Goal: Task Accomplishment & Management: Manage account settings

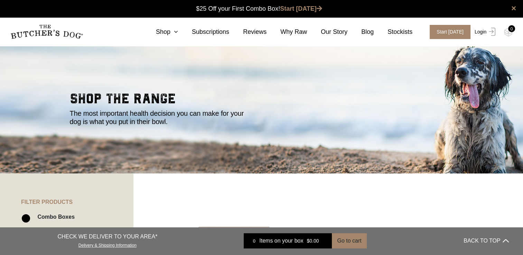
click at [482, 31] on link "Login" at bounding box center [484, 32] width 22 height 14
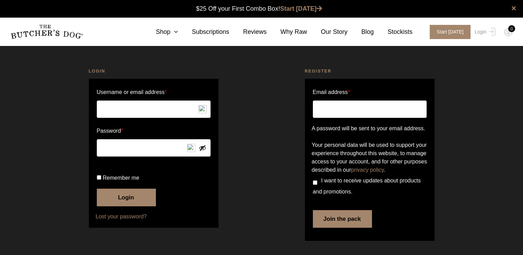
click at [164, 103] on input "Username or email address *" at bounding box center [154, 109] width 114 height 17
click at [133, 111] on input "Username or email address *" at bounding box center [154, 109] width 114 height 17
click at [203, 110] on img at bounding box center [203, 109] width 8 height 8
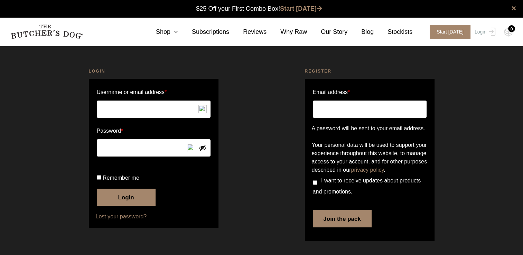
click at [232, 131] on div "Login Username or email address * Password * Remember me Login Lost your passwo…" at bounding box center [154, 155] width 216 height 193
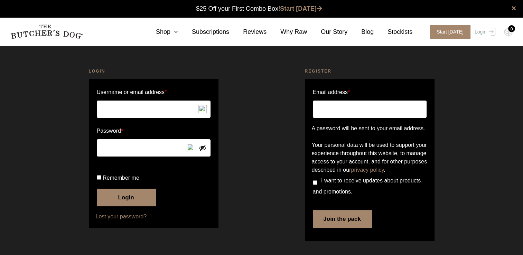
click at [336, 107] on input "Email address *" at bounding box center [370, 109] width 114 height 17
type input "[EMAIL_ADDRESS][DOMAIN_NAME]"
click at [315, 185] on input "I want to receive updates about products and promotions." at bounding box center [315, 183] width 4 height 4
checkbox input "true"
click at [336, 228] on button "Join the pack" at bounding box center [342, 218] width 59 height 17
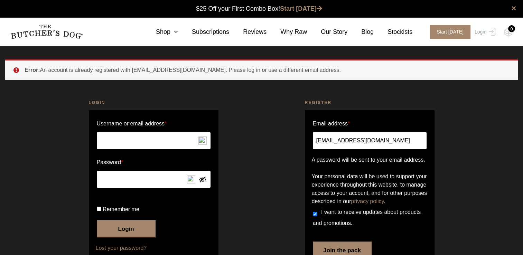
click at [133, 139] on input "Username or email address *" at bounding box center [154, 140] width 114 height 17
type input "lynnkerri@hotmail.com"
click at [97, 220] on button "Login" at bounding box center [126, 228] width 59 height 17
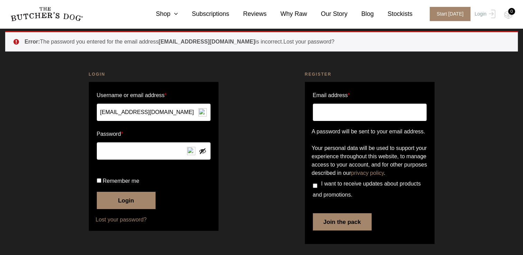
scroll to position [53, 0]
click at [97, 192] on button "Login" at bounding box center [126, 200] width 59 height 17
click at [128, 200] on button "Login" at bounding box center [126, 200] width 59 height 17
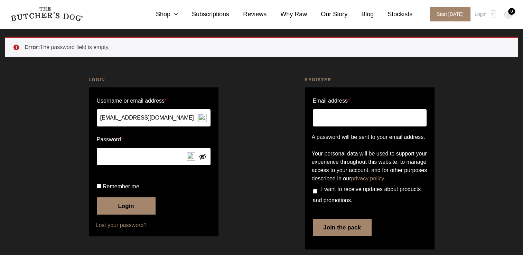
scroll to position [53, 0]
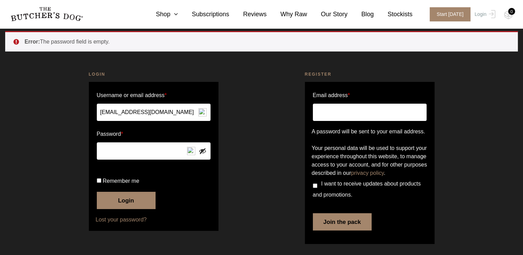
click at [191, 147] on img at bounding box center [191, 151] width 8 height 8
drag, startPoint x: 128, startPoint y: 112, endPoint x: 232, endPoint y: 220, distance: 149.4
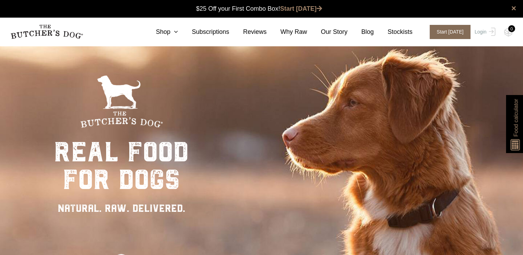
click at [463, 32] on span "Start [DATE]" at bounding box center [450, 32] width 41 height 14
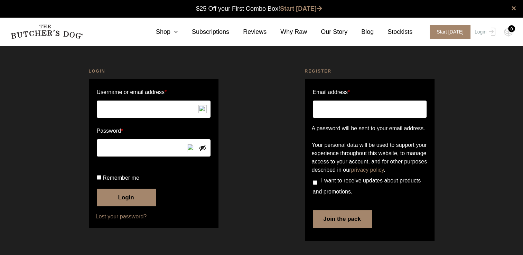
click at [354, 110] on input "Email address *" at bounding box center [370, 109] width 114 height 17
type input "lynnkerri@hotmail.com"
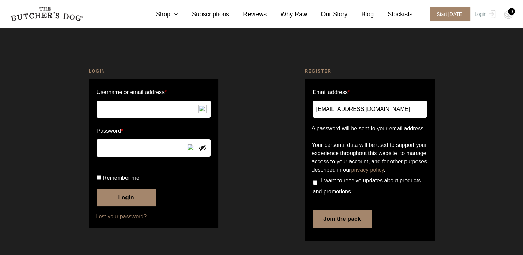
scroll to position [21, 0]
click at [314, 185] on input "I want to receive updates about products and promotions." at bounding box center [315, 183] width 4 height 4
checkbox input "true"
click at [329, 225] on button "Join the pack" at bounding box center [342, 218] width 59 height 17
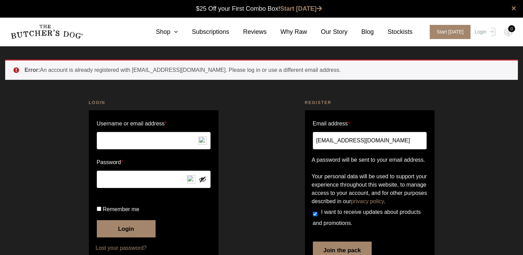
click at [174, 141] on input "Username or email address *" at bounding box center [154, 140] width 114 height 17
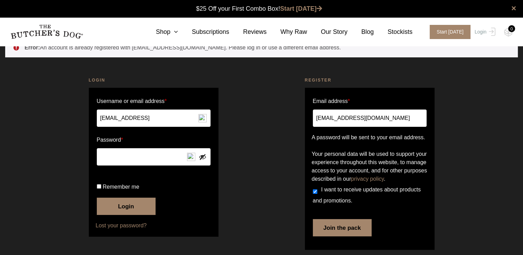
scroll to position [35, 0]
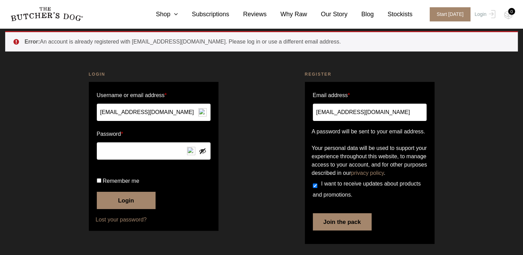
type input "[EMAIL_ADDRESS][DOMAIN_NAME]"
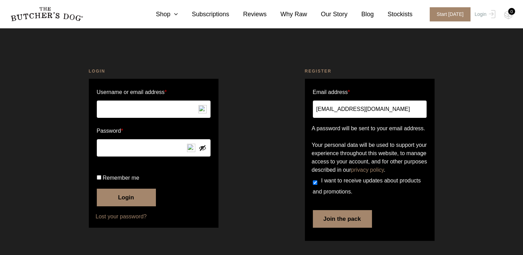
click at [127, 219] on link "Lost your password?" at bounding box center [154, 217] width 116 height 8
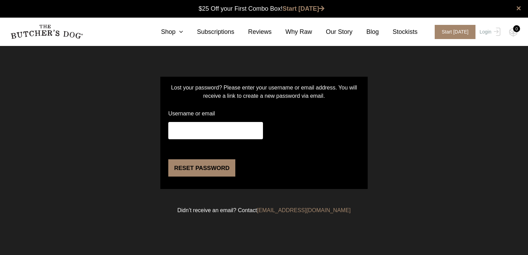
click at [189, 131] on input "Username or email" at bounding box center [215, 130] width 95 height 17
type input "[EMAIL_ADDRESS][DOMAIN_NAME]"
click at [185, 177] on button "Reset password" at bounding box center [201, 167] width 67 height 17
